Goal: Task Accomplishment & Management: Manage account settings

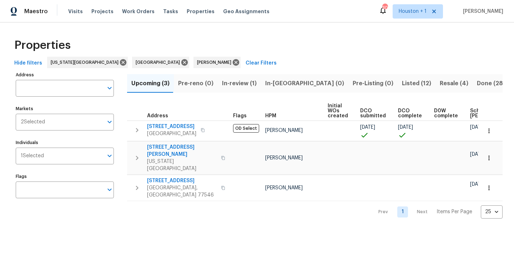
scroll to position [0, 85]
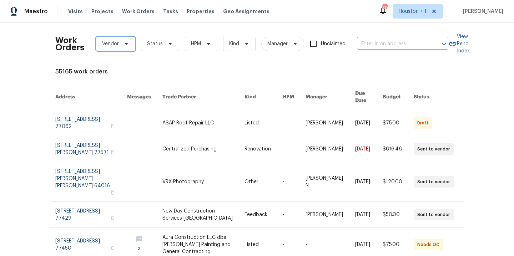
click at [123, 45] on icon at bounding box center [126, 44] width 6 height 6
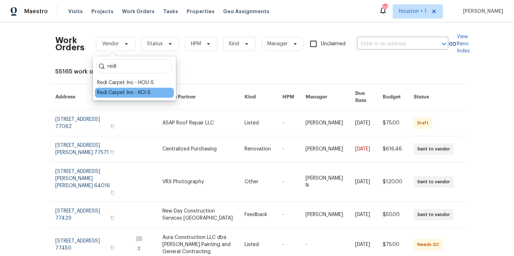
type input "redi"
click at [135, 94] on div "Redi Carpet Inc - KCI-S" at bounding box center [123, 92] width 53 height 7
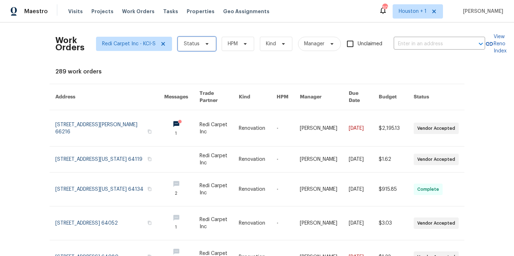
click at [195, 47] on span "Status" at bounding box center [197, 44] width 38 height 14
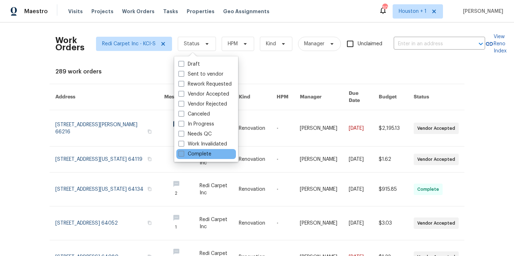
click at [198, 154] on label "Complete" at bounding box center [194, 154] width 33 height 7
click at [183, 154] on input "Complete" at bounding box center [180, 153] width 5 height 5
checkbox input "true"
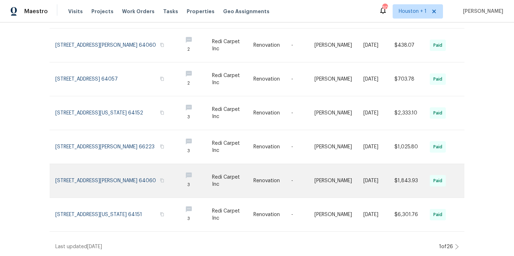
scroll to position [221, 0]
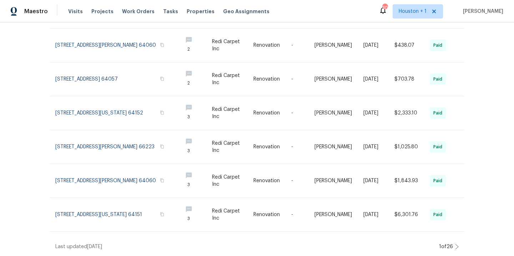
click at [455, 244] on icon at bounding box center [457, 247] width 4 height 6
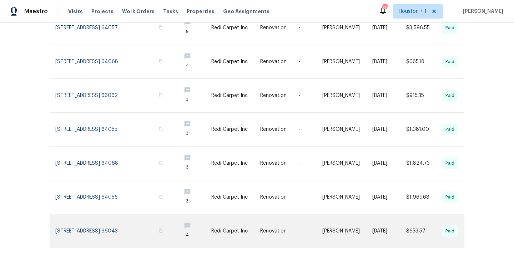
scroll to position [214, 0]
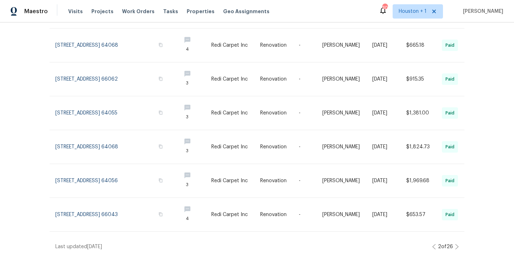
click at [455, 244] on icon at bounding box center [457, 247] width 4 height 6
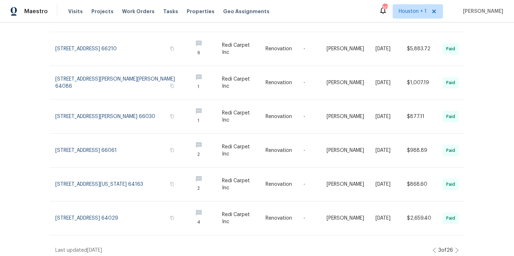
click at [455, 248] on icon at bounding box center [456, 250] width 3 height 5
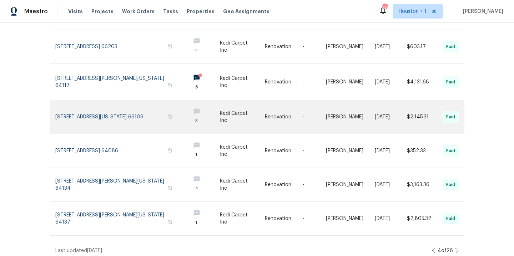
scroll to position [216, 0]
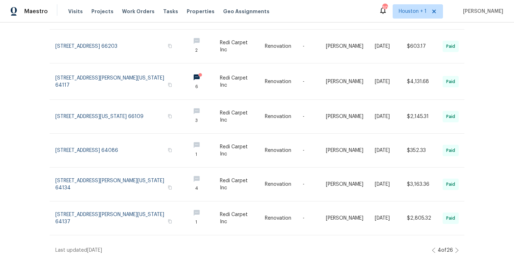
click at [455, 248] on icon at bounding box center [457, 251] width 4 height 6
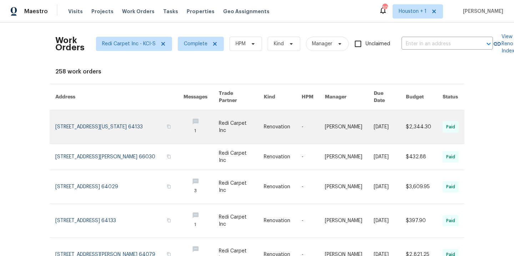
click at [307, 119] on link at bounding box center [312, 127] width 23 height 34
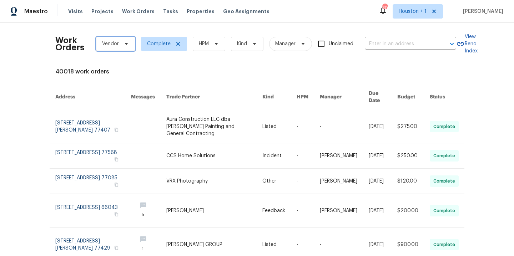
click at [117, 43] on span "Vendor" at bounding box center [115, 44] width 39 height 14
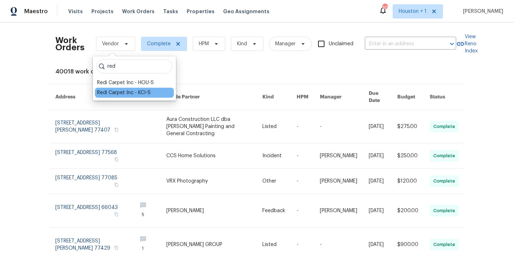
type input "red"
click at [148, 92] on div "Redi Carpet Inc - KCI-S" at bounding box center [123, 92] width 53 height 7
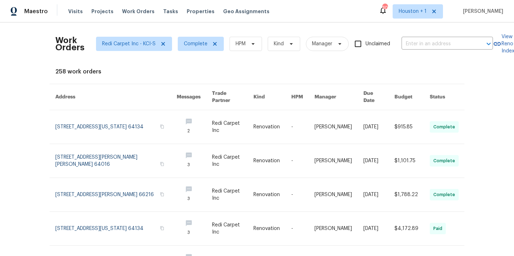
scroll to position [221, 0]
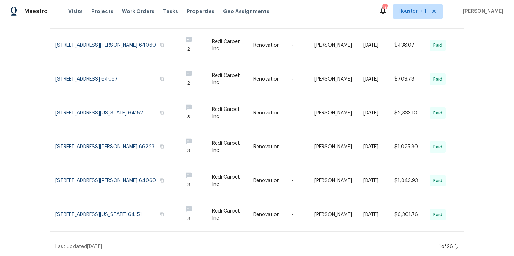
click at [455, 244] on icon at bounding box center [457, 247] width 4 height 6
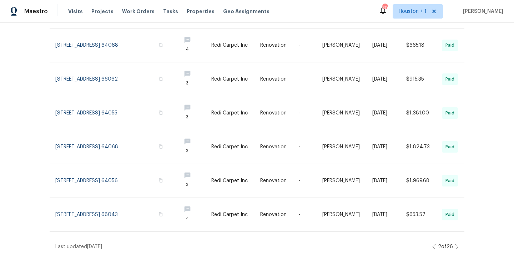
click at [455, 244] on icon at bounding box center [457, 247] width 4 height 6
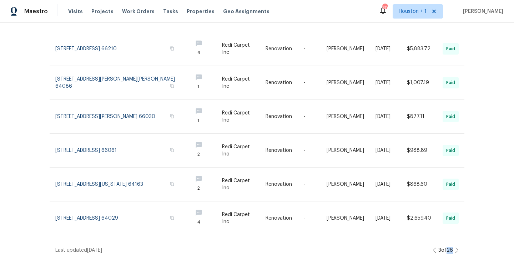
click at [455, 248] on icon at bounding box center [457, 251] width 4 height 6
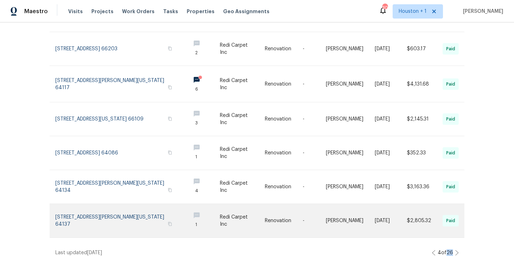
click at [103, 210] on link at bounding box center [119, 221] width 129 height 34
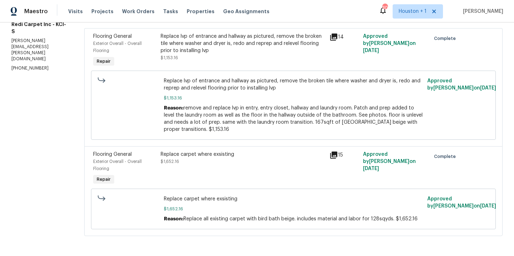
scroll to position [115, 0]
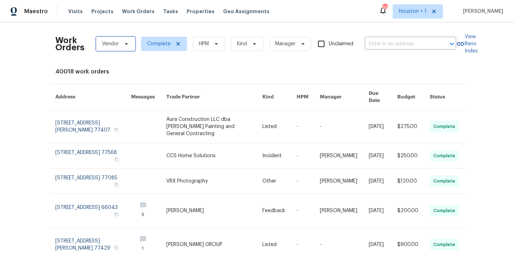
click at [117, 46] on span "Vendor" at bounding box center [115, 44] width 39 height 14
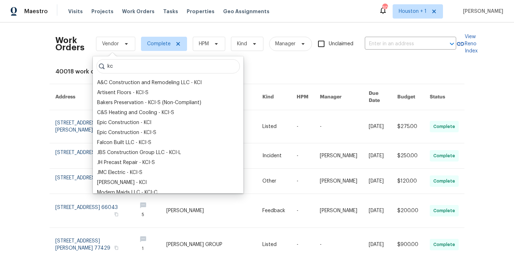
type input "k"
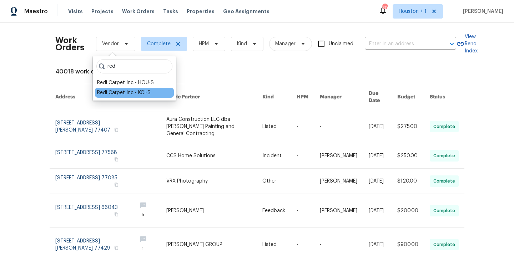
type input "red"
click at [120, 93] on div "Redi Carpet Inc - KCI-S" at bounding box center [123, 92] width 53 height 7
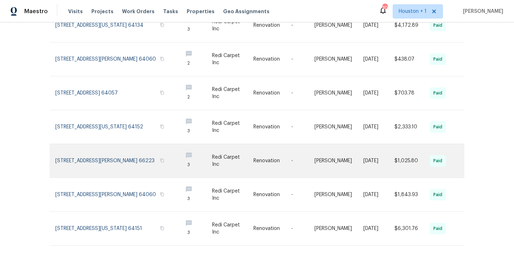
scroll to position [221, 0]
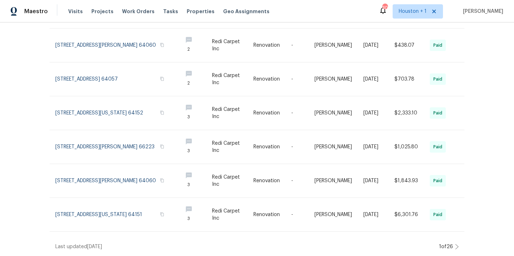
click at [455, 244] on icon at bounding box center [457, 247] width 4 height 6
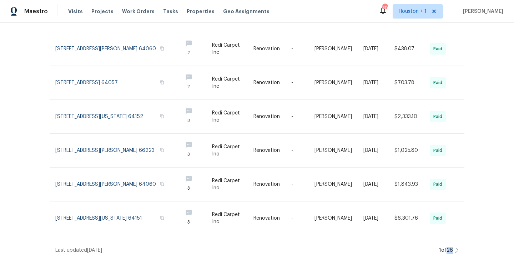
click at [455, 248] on icon at bounding box center [457, 251] width 4 height 6
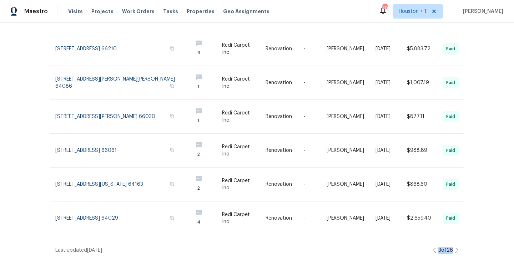
click at [455, 248] on icon at bounding box center [457, 251] width 4 height 6
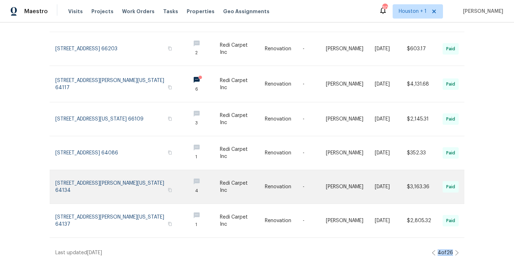
click at [95, 179] on link at bounding box center [119, 187] width 129 height 34
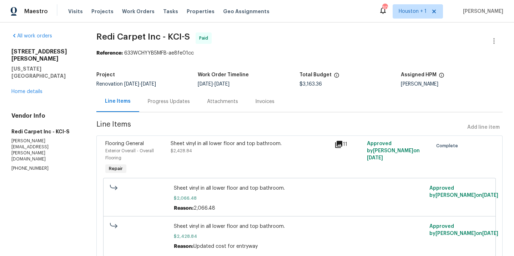
scroll to position [88, 0]
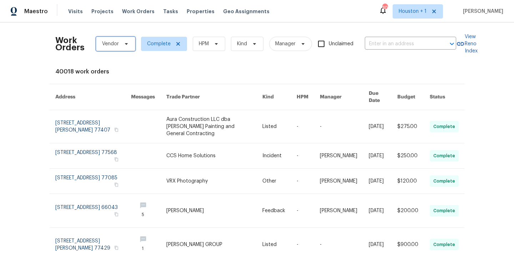
click at [106, 47] on span "Vendor" at bounding box center [110, 43] width 17 height 7
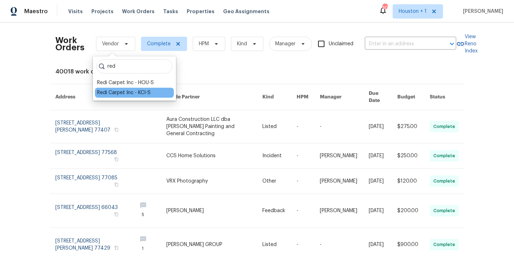
type input "red"
click at [114, 91] on div "Redi Carpet Inc - KCI-S" at bounding box center [123, 92] width 53 height 7
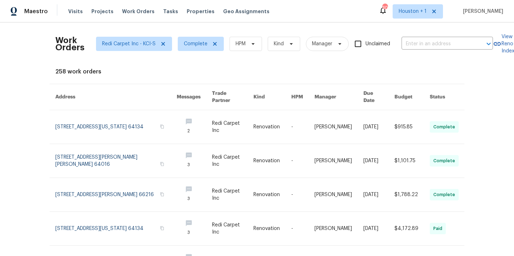
scroll to position [221, 0]
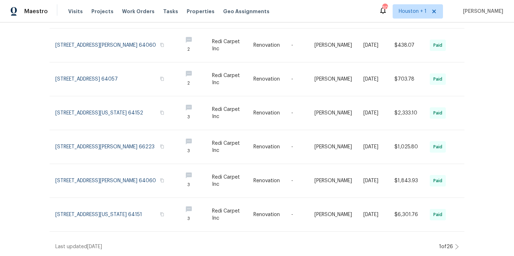
click at [455, 244] on icon at bounding box center [457, 247] width 4 height 6
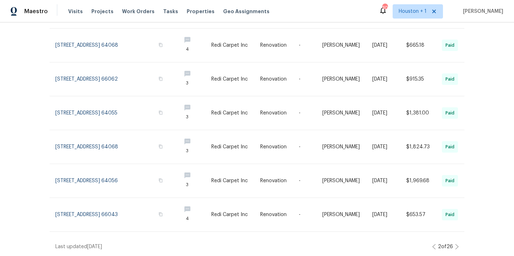
scroll to position [214, 0]
click at [455, 244] on icon at bounding box center [457, 247] width 4 height 6
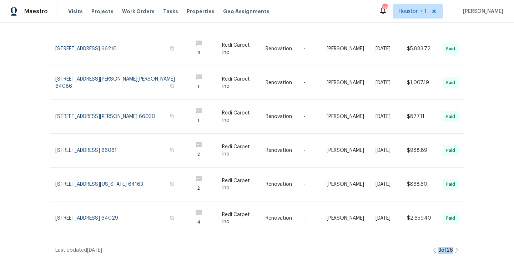
click at [455, 248] on icon at bounding box center [457, 251] width 4 height 6
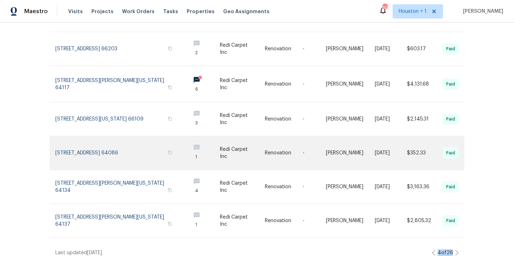
click at [97, 149] on link at bounding box center [119, 153] width 129 height 34
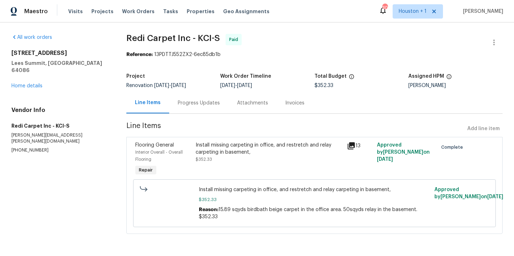
scroll to position [4, 0]
click at [72, 60] on h5 "Lees Summit, MO 64086" at bounding box center [60, 67] width 98 height 14
click at [28, 83] on link "Home details" at bounding box center [26, 85] width 31 height 5
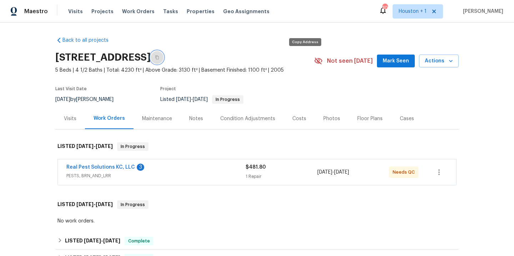
click at [159, 58] on icon "button" at bounding box center [157, 57] width 4 height 4
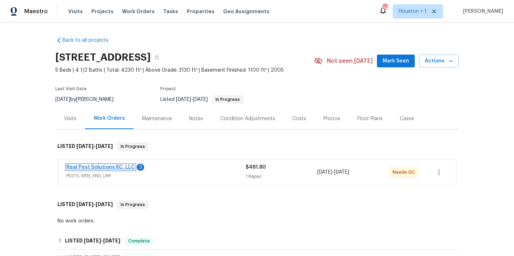
click at [107, 169] on link "Real Pest Solutions KC, LLC" at bounding box center [100, 167] width 68 height 5
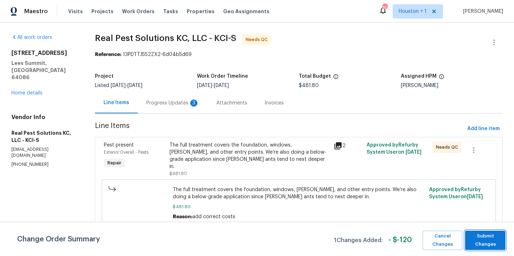
click at [497, 241] on span "Submit Changes" at bounding box center [484, 240] width 33 height 16
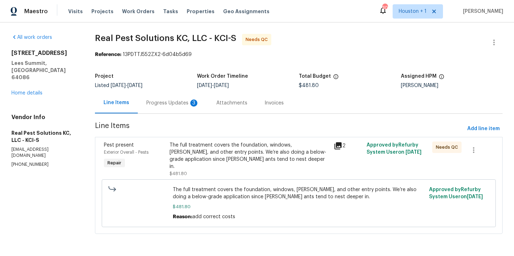
click at [157, 101] on div "Progress Updates 3" at bounding box center [172, 103] width 53 height 7
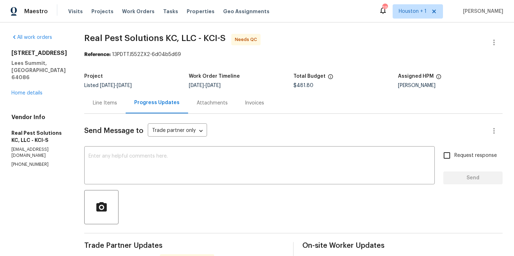
drag, startPoint x: 116, startPoint y: 102, endPoint x: 119, endPoint y: 104, distance: 3.9
click at [116, 102] on div "Line Items" at bounding box center [105, 103] width 24 height 7
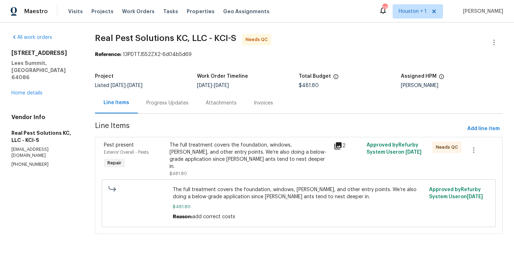
click at [214, 161] on div "The full treatment covers the foundation, windows, eaves, and other entry point…" at bounding box center [249, 156] width 160 height 29
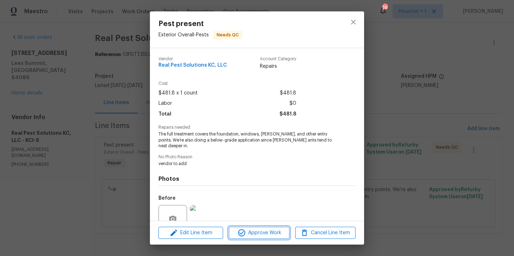
click at [260, 235] on span "Approve Work" at bounding box center [259, 233] width 56 height 9
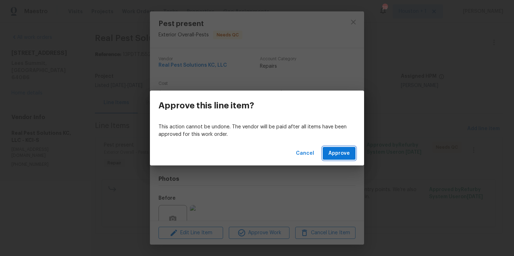
click at [345, 157] on span "Approve" at bounding box center [338, 153] width 21 height 9
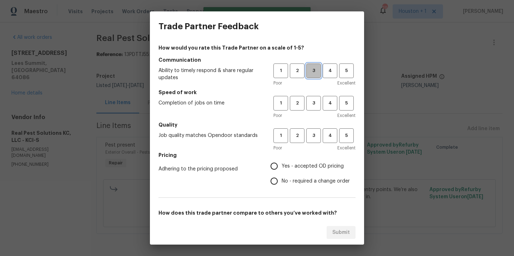
click at [307, 66] on button "3" at bounding box center [313, 70] width 15 height 15
click at [307, 107] on span "3" at bounding box center [313, 103] width 13 height 8
click at [307, 133] on span "3" at bounding box center [313, 136] width 13 height 8
click at [305, 165] on span "Yes - accepted OD pricing" at bounding box center [312, 166] width 62 height 7
click at [281, 165] on input "Yes - accepted OD pricing" at bounding box center [273, 166] width 15 height 15
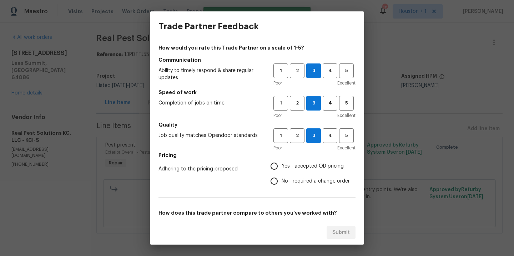
radio input "true"
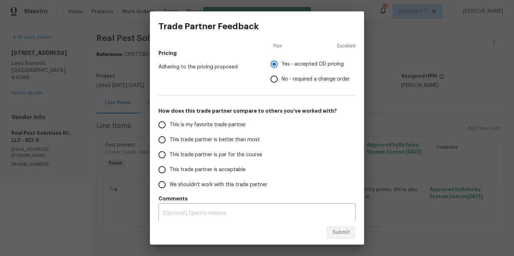
scroll to position [106, 0]
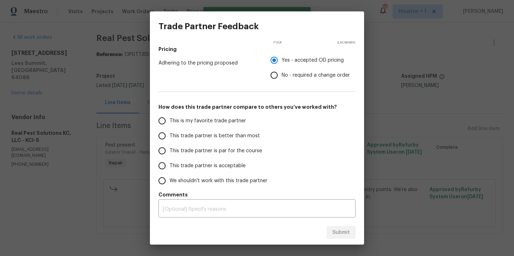
click at [203, 123] on span "This is my favorite trade partner" at bounding box center [207, 120] width 76 height 7
click at [169, 123] on input "This is my favorite trade partner" at bounding box center [161, 120] width 15 height 15
click at [348, 233] on span "Submit" at bounding box center [340, 232] width 17 height 9
radio input "true"
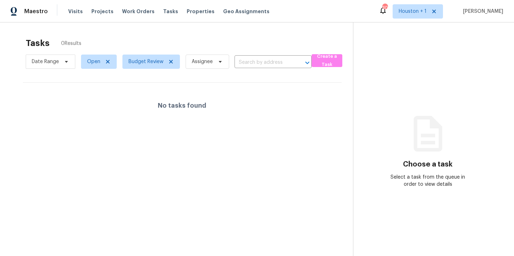
click at [219, 129] on section "Tasks 0 Results Date Range Open Budget Review Assignee ​ Create a Task No tasks…" at bounding box center [181, 156] width 341 height 245
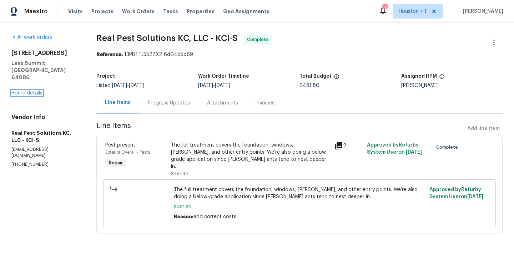
click at [33, 91] on link "Home details" at bounding box center [26, 93] width 31 height 5
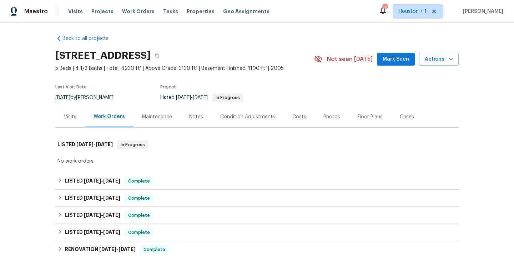
scroll to position [3, 0]
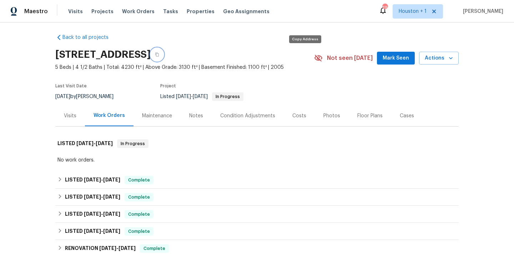
click at [159, 55] on icon "button" at bounding box center [157, 54] width 4 height 4
click at [151, 48] on button "button" at bounding box center [157, 54] width 13 height 13
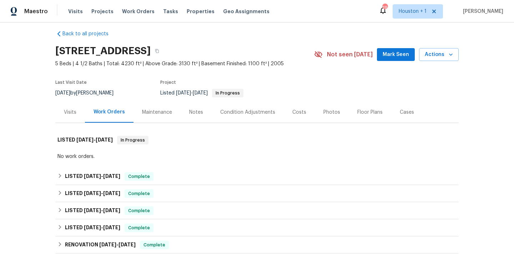
scroll to position [6, 0]
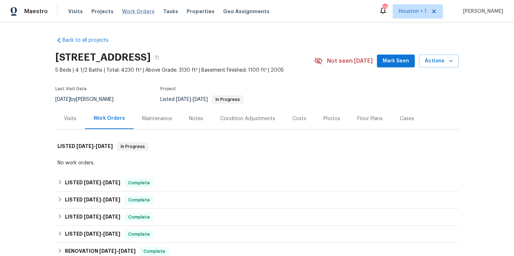
click at [134, 9] on span "Work Orders" at bounding box center [138, 11] width 32 height 7
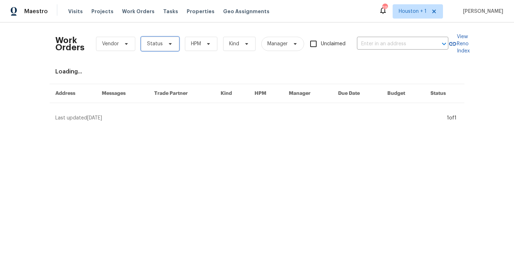
click at [167, 41] on icon at bounding box center [170, 44] width 6 height 6
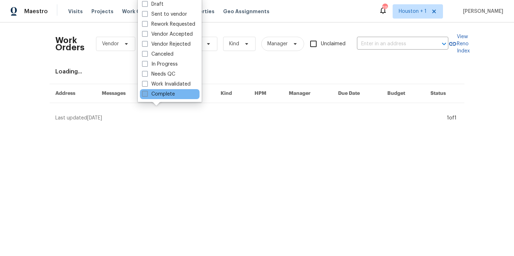
click at [171, 92] on label "Complete" at bounding box center [158, 94] width 33 height 7
click at [147, 92] on input "Complete" at bounding box center [144, 93] width 5 height 5
checkbox input "true"
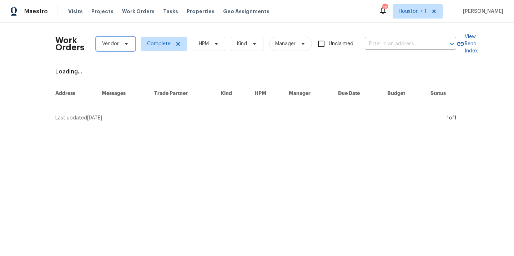
click at [123, 46] on icon at bounding box center [126, 44] width 6 height 6
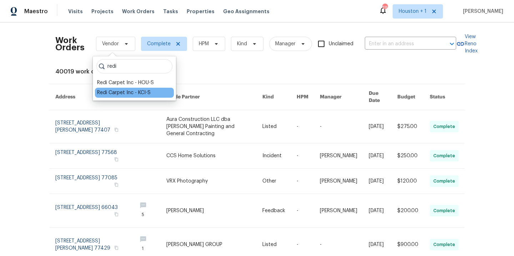
type input "redi"
click at [123, 96] on div "Redi Carpet Inc - KCI-S" at bounding box center [123, 92] width 53 height 7
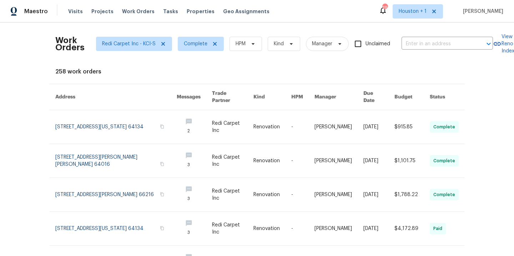
scroll to position [221, 0]
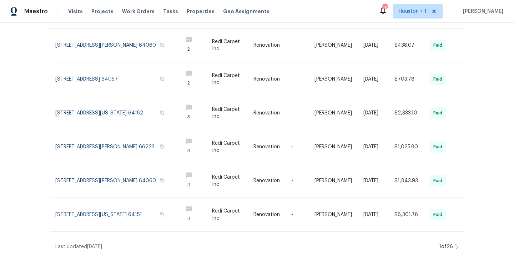
click at [455, 244] on icon at bounding box center [457, 247] width 4 height 6
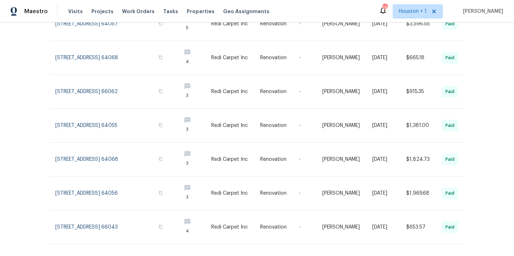
scroll to position [214, 0]
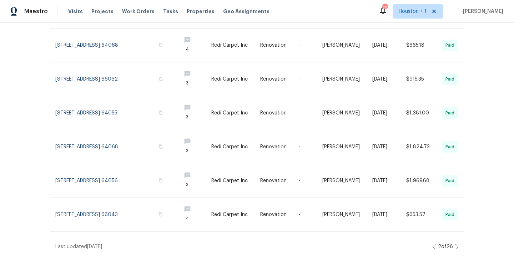
click at [455, 241] on div "Work Orders Redi Carpet Inc - KCI-S Complete HPM Kind Manager Unclaimed ​ View …" at bounding box center [257, 139] width 514 height 234
click at [455, 244] on icon at bounding box center [457, 247] width 4 height 6
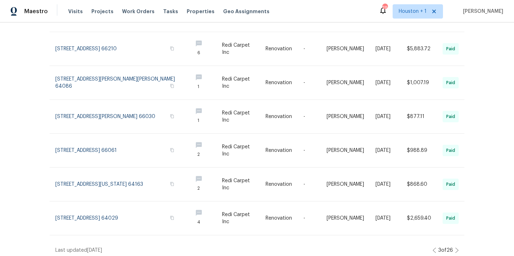
click at [455, 248] on icon at bounding box center [457, 251] width 4 height 6
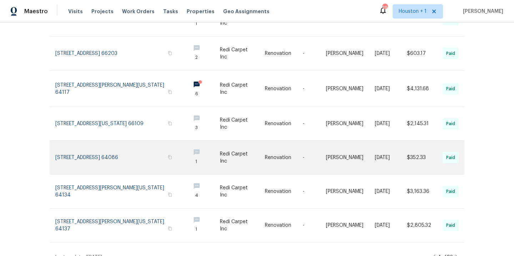
scroll to position [203, 0]
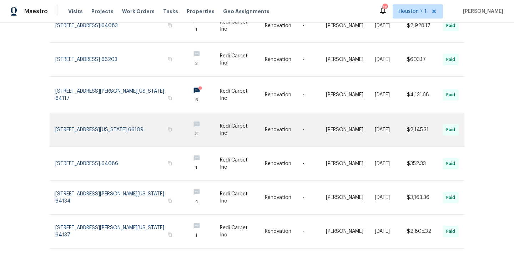
click at [116, 124] on link at bounding box center [119, 130] width 129 height 34
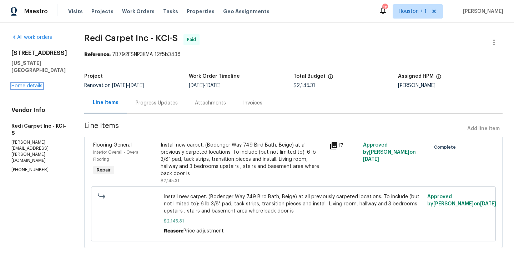
click at [33, 83] on link "Home details" at bounding box center [26, 85] width 31 height 5
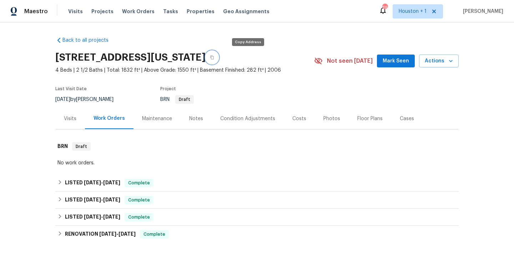
click at [218, 57] on button "button" at bounding box center [211, 57] width 13 height 13
click at [125, 12] on span "Work Orders" at bounding box center [138, 11] width 32 height 7
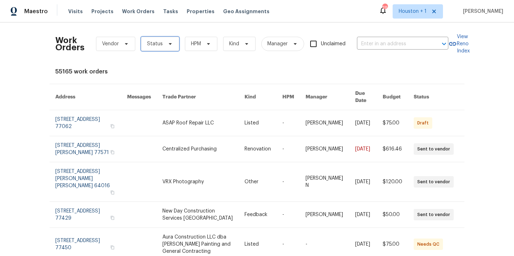
click at [165, 41] on span "Status" at bounding box center [160, 44] width 38 height 14
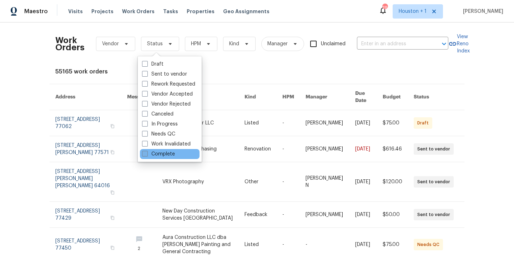
click at [162, 154] on label "Complete" at bounding box center [158, 154] width 33 height 7
click at [147, 154] on input "Complete" at bounding box center [144, 153] width 5 height 5
checkbox input "true"
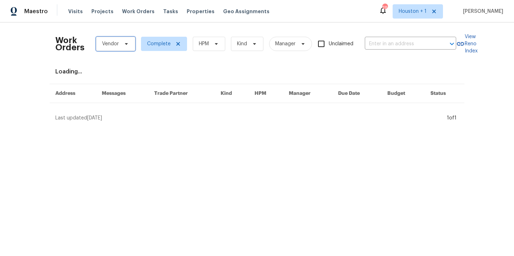
click at [123, 46] on icon at bounding box center [126, 44] width 6 height 6
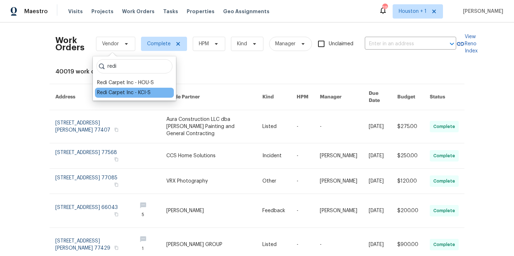
type input "redi"
click at [121, 91] on div "Redi Carpet Inc - KCI-S" at bounding box center [123, 92] width 53 height 7
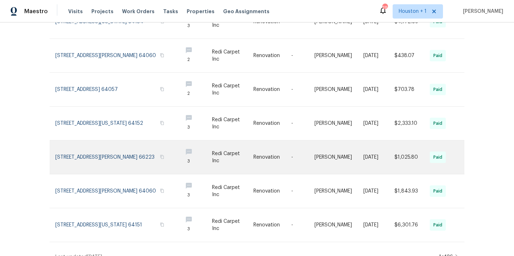
scroll to position [221, 0]
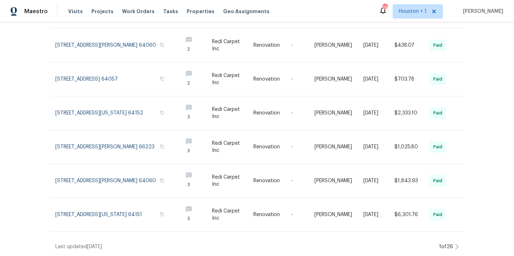
click at [455, 244] on icon at bounding box center [456, 246] width 3 height 5
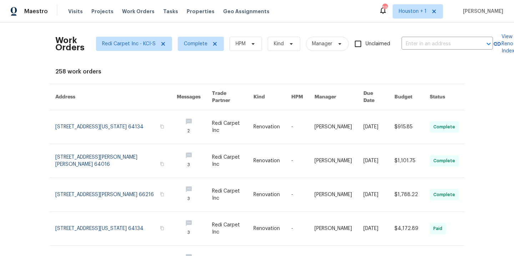
click at [454, 243] on html "Maestro Visits Projects Work Orders Tasks Properties Geo Assignments 29 [GEOGRA…" at bounding box center [257, 128] width 514 height 256
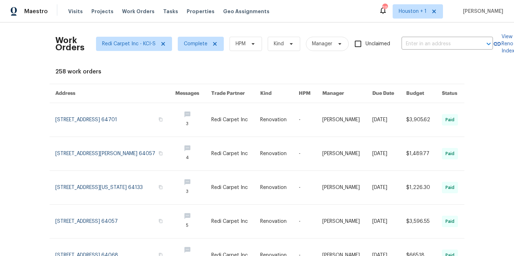
scroll to position [214, 0]
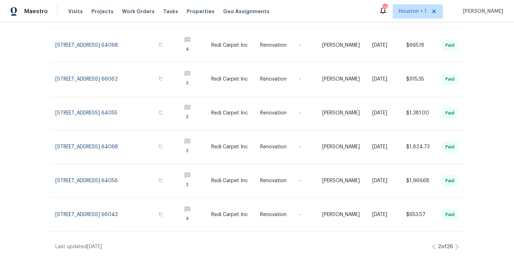
click at [455, 244] on icon at bounding box center [457, 247] width 4 height 6
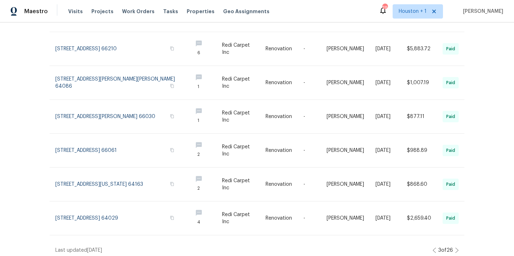
click at [455, 248] on icon at bounding box center [457, 251] width 4 height 6
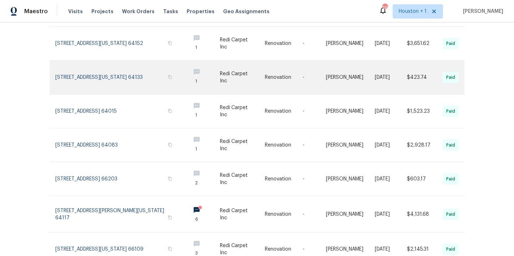
scroll to position [216, 0]
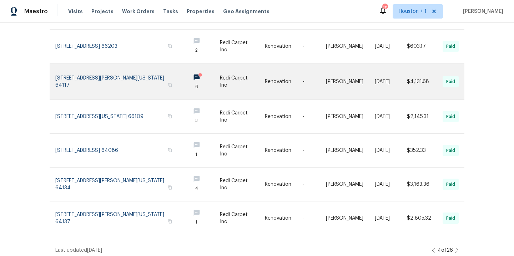
click at [117, 77] on link at bounding box center [119, 81] width 129 height 36
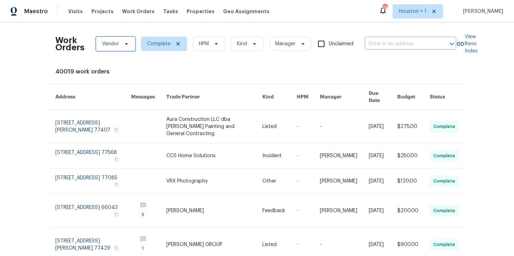
click at [114, 47] on span "Vendor" at bounding box center [115, 44] width 39 height 14
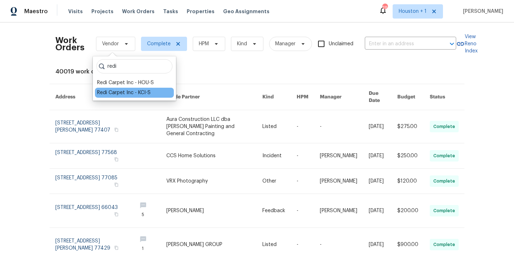
type input "redi"
click at [144, 91] on div "Redi Carpet Inc - KCI-S" at bounding box center [123, 92] width 53 height 7
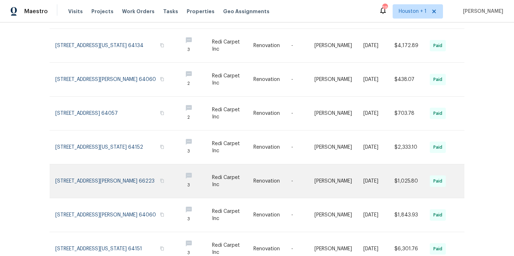
scroll to position [221, 0]
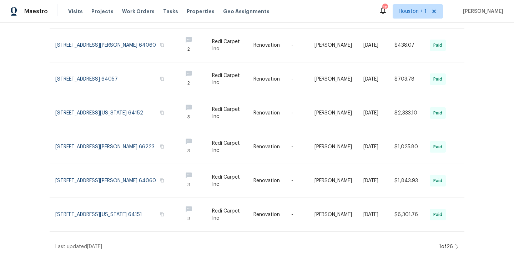
click at [455, 244] on icon at bounding box center [457, 247] width 4 height 6
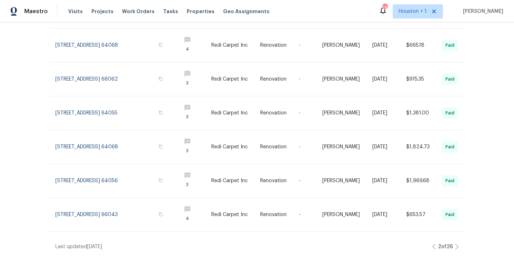
scroll to position [214, 0]
click at [455, 244] on icon at bounding box center [457, 247] width 4 height 6
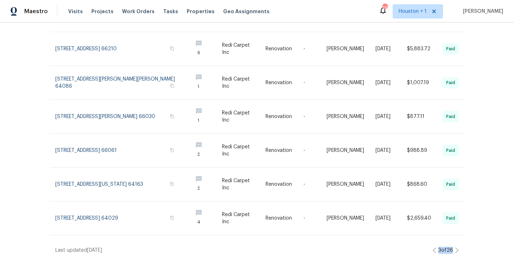
click at [455, 248] on icon at bounding box center [457, 251] width 4 height 6
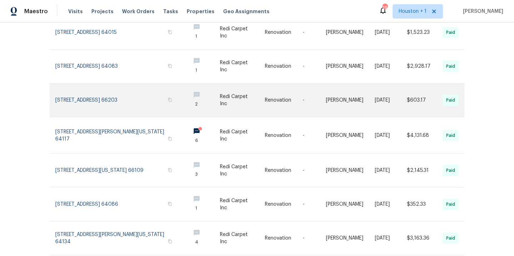
scroll to position [156, 0]
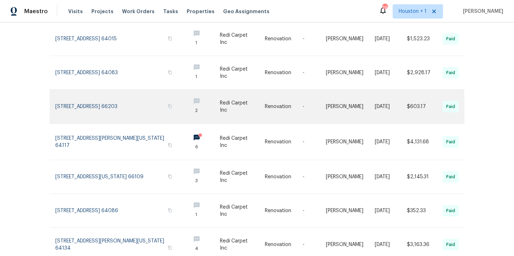
click at [107, 97] on link at bounding box center [119, 107] width 129 height 34
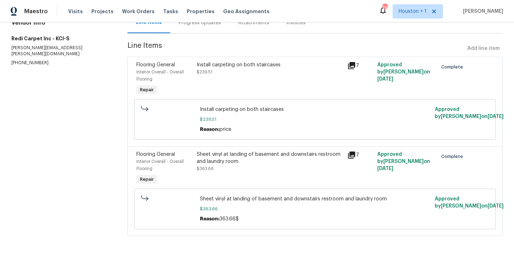
scroll to position [87, 0]
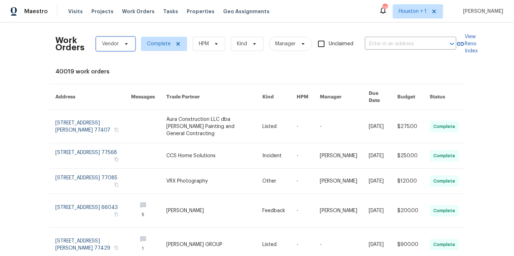
click at [122, 38] on span "Vendor" at bounding box center [115, 44] width 39 height 14
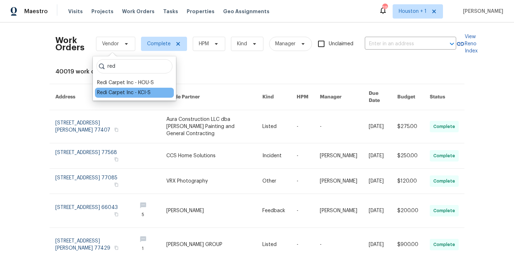
type input "red"
click at [138, 92] on div "Redi Carpet Inc - KCI-S" at bounding box center [123, 92] width 53 height 7
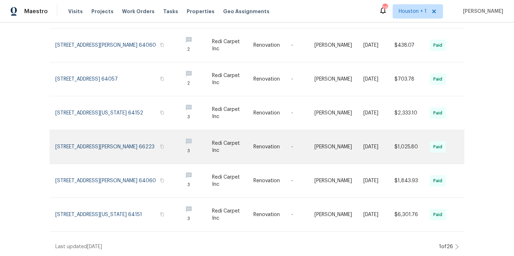
scroll to position [221, 0]
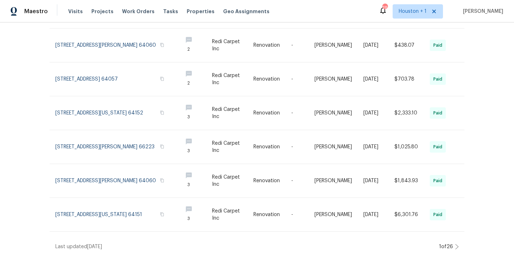
click at [455, 244] on icon at bounding box center [457, 247] width 4 height 6
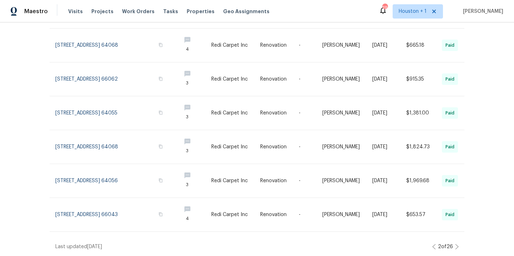
click at [455, 244] on icon at bounding box center [457, 247] width 4 height 6
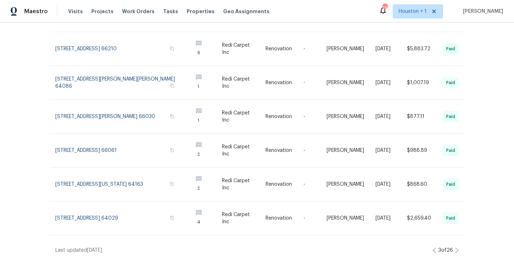
click at [455, 248] on icon at bounding box center [457, 251] width 4 height 6
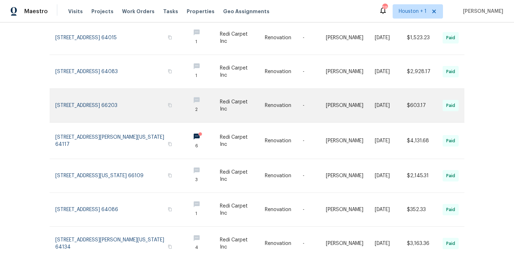
scroll to position [156, 0]
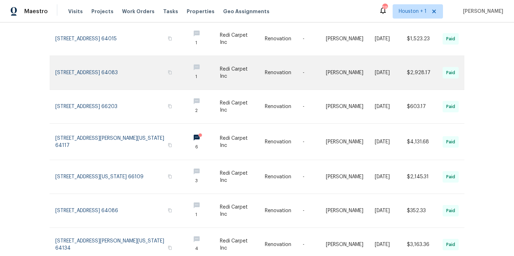
click at [96, 67] on link at bounding box center [119, 73] width 129 height 34
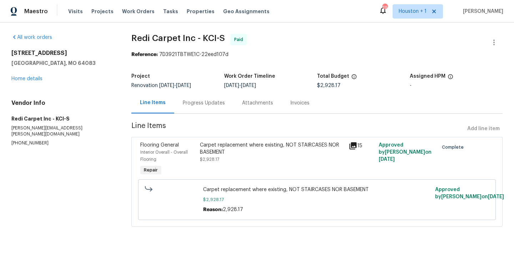
click at [72, 55] on h2 "[STREET_ADDRESS]" at bounding box center [62, 53] width 103 height 7
click at [70, 61] on h5 "[GEOGRAPHIC_DATA], MO 64083" at bounding box center [62, 63] width 103 height 7
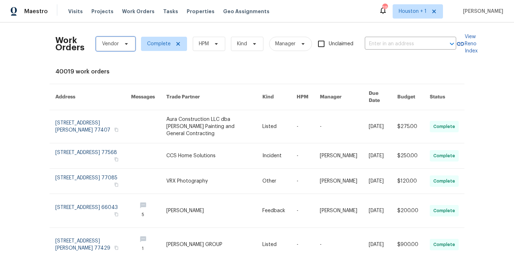
click at [121, 45] on span at bounding box center [125, 44] width 8 height 6
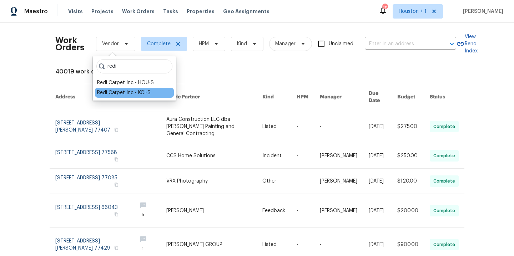
type input "redi"
click at [129, 92] on div "Redi Carpet Inc - KCI-S" at bounding box center [123, 92] width 53 height 7
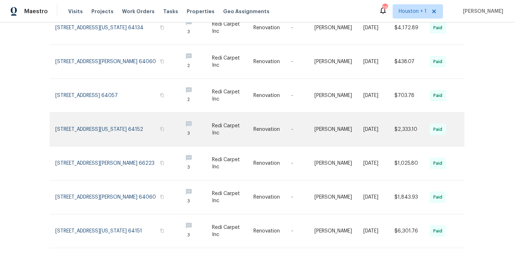
scroll to position [221, 0]
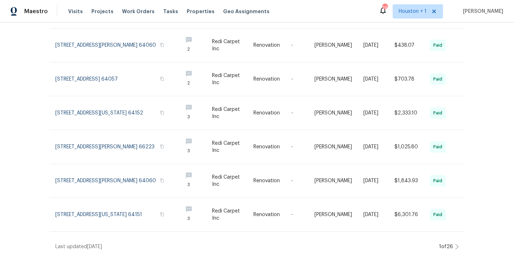
click at [455, 244] on icon at bounding box center [457, 247] width 4 height 6
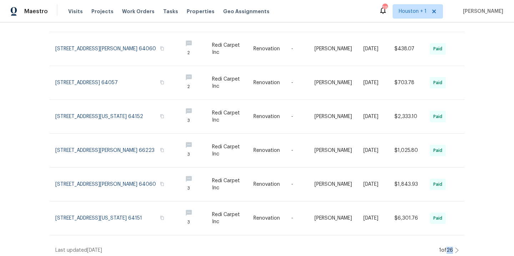
click at [455, 248] on icon at bounding box center [457, 251] width 4 height 6
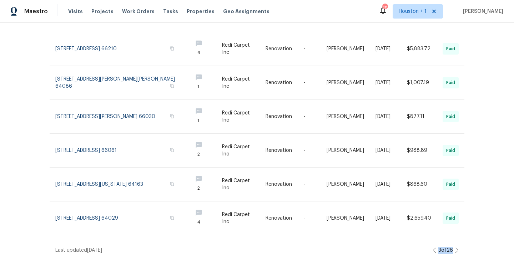
click at [455, 248] on icon at bounding box center [457, 251] width 4 height 6
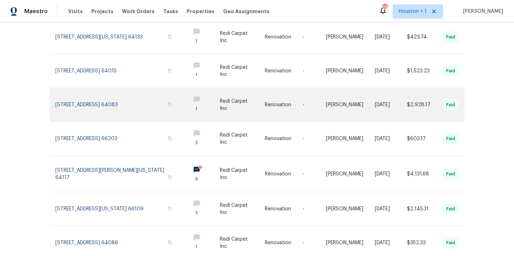
scroll to position [124, 0]
click at [169, 103] on icon "button" at bounding box center [170, 105] width 4 height 4
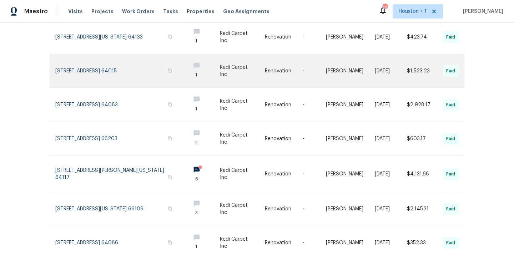
click at [124, 65] on link at bounding box center [119, 71] width 129 height 34
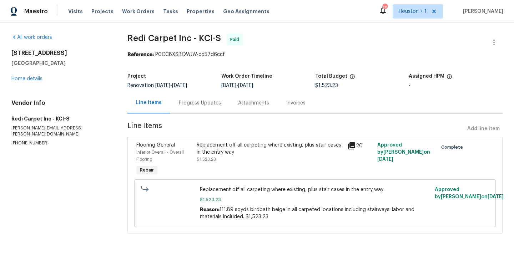
scroll to position [4, 0]
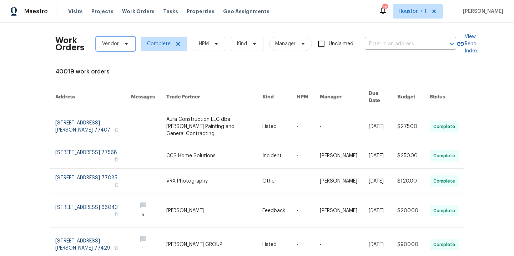
click at [122, 51] on span "Vendor" at bounding box center [115, 44] width 39 height 14
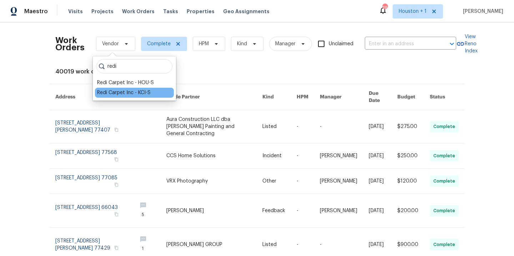
type input "redi"
click at [127, 93] on div "Redi Carpet Inc - KCI-S" at bounding box center [123, 92] width 53 height 7
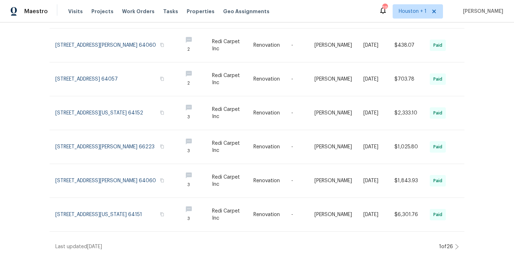
click at [455, 244] on icon at bounding box center [456, 246] width 3 height 5
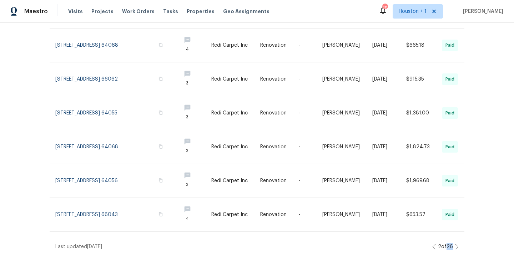
click at [455, 244] on icon at bounding box center [456, 246] width 3 height 5
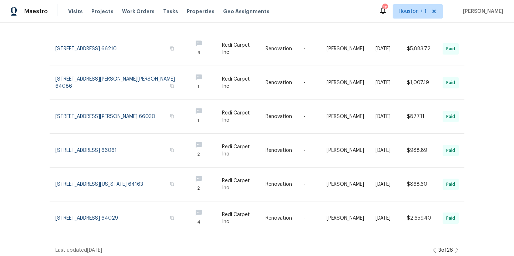
click at [455, 248] on icon at bounding box center [456, 250] width 3 height 5
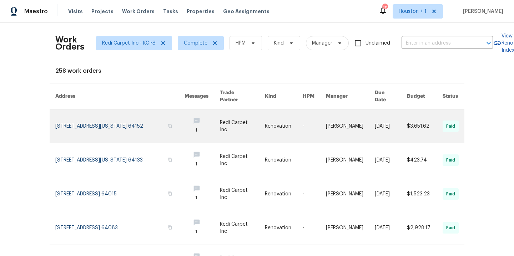
scroll to position [0, 0]
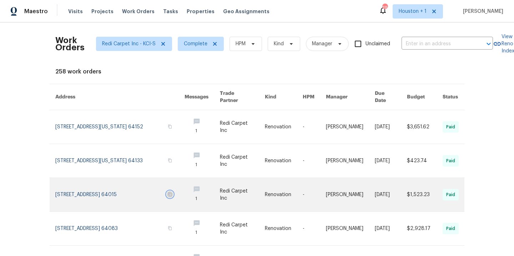
click at [168, 192] on icon "button" at bounding box center [170, 194] width 4 height 4
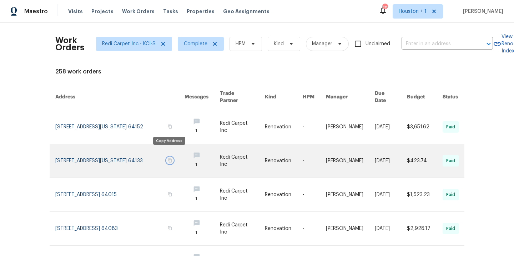
click at [168, 158] on icon "button" at bounding box center [170, 160] width 4 height 4
click at [114, 155] on link at bounding box center [119, 161] width 129 height 34
